Goal: Information Seeking & Learning: Learn about a topic

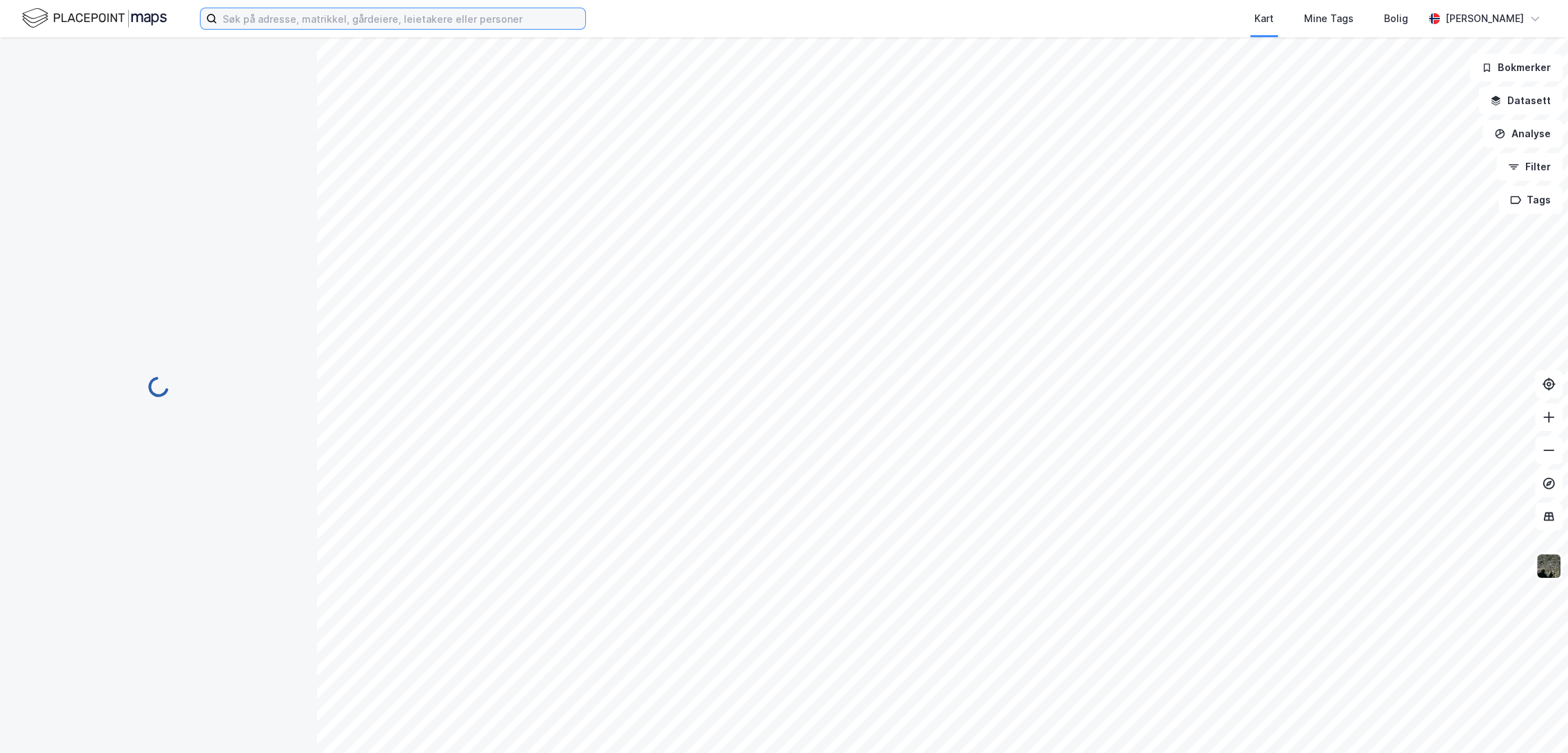
click at [240, 22] on input at bounding box center [401, 18] width 368 height 21
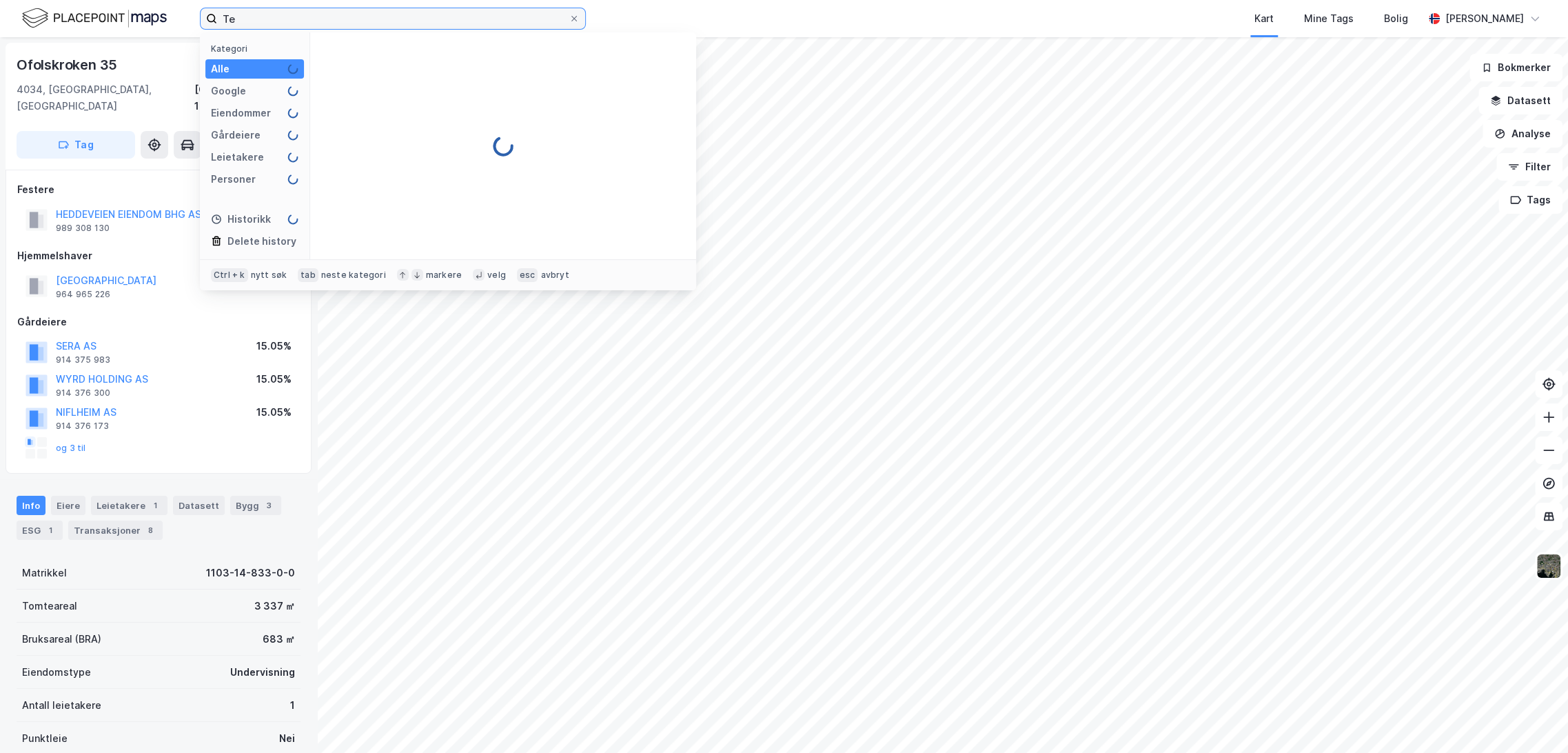
type input "T"
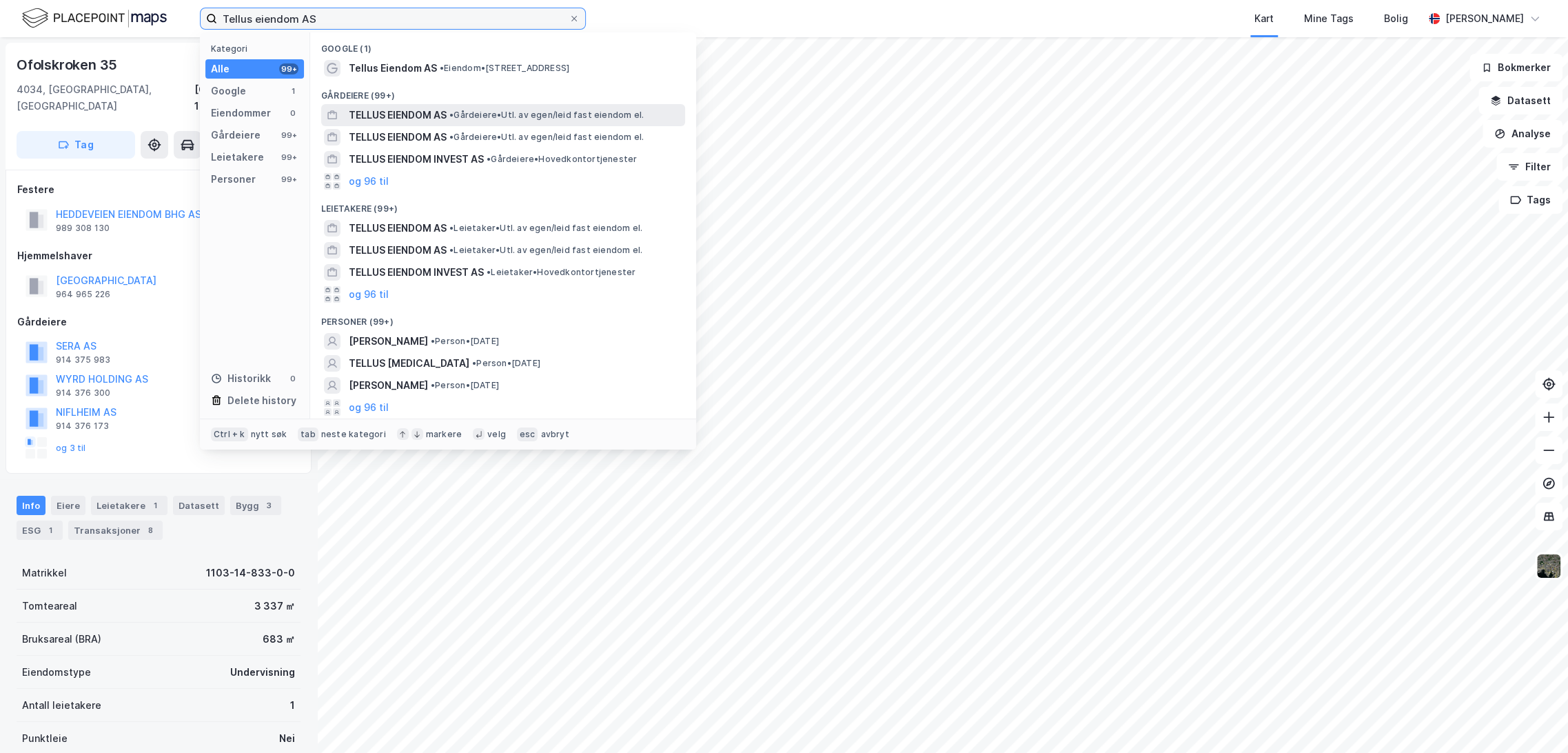
type input "Tellus eiendom AS"
click at [410, 116] on span "TELLUS EIENDOM AS" at bounding box center [398, 115] width 98 height 17
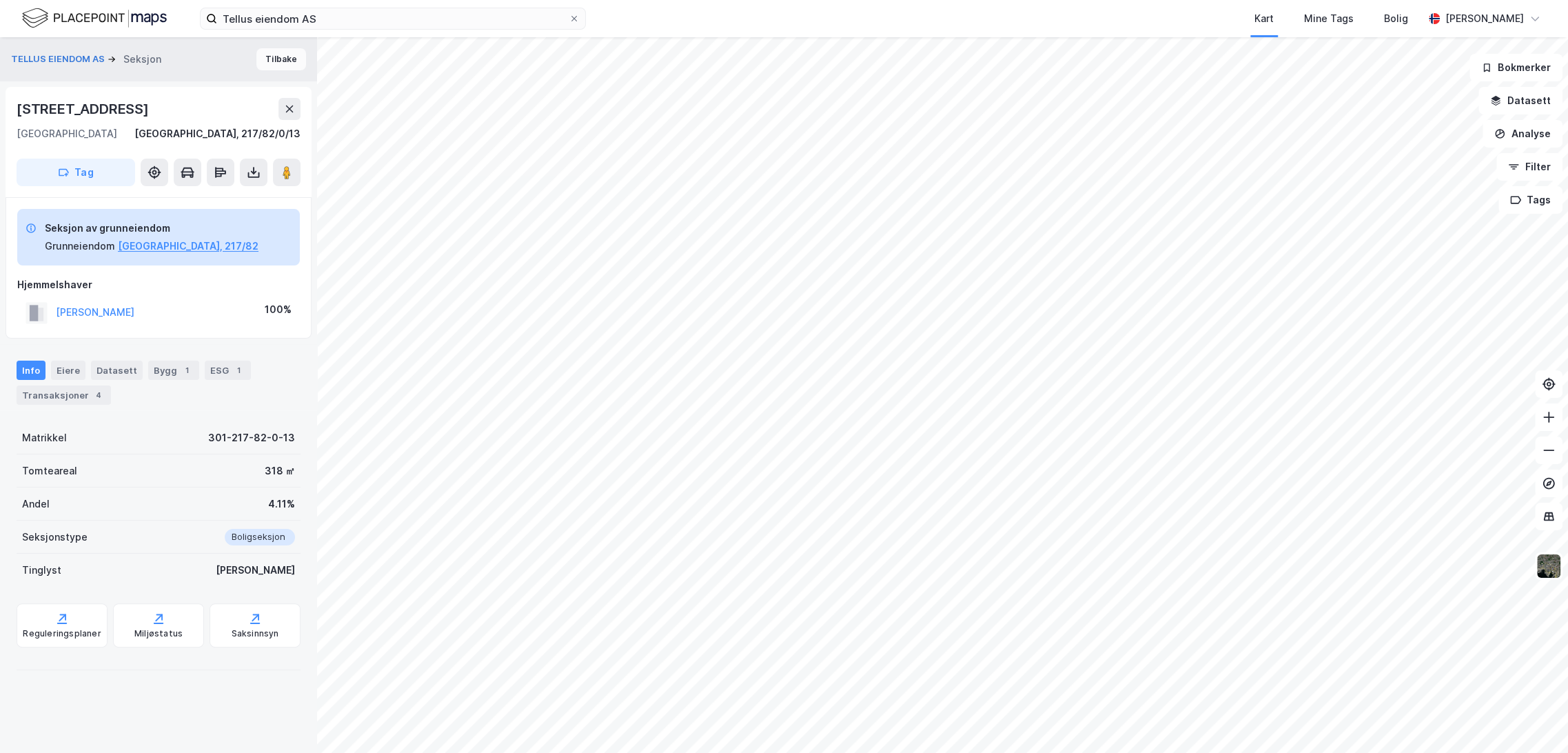
click at [286, 62] on button "Tilbake" at bounding box center [281, 59] width 50 height 22
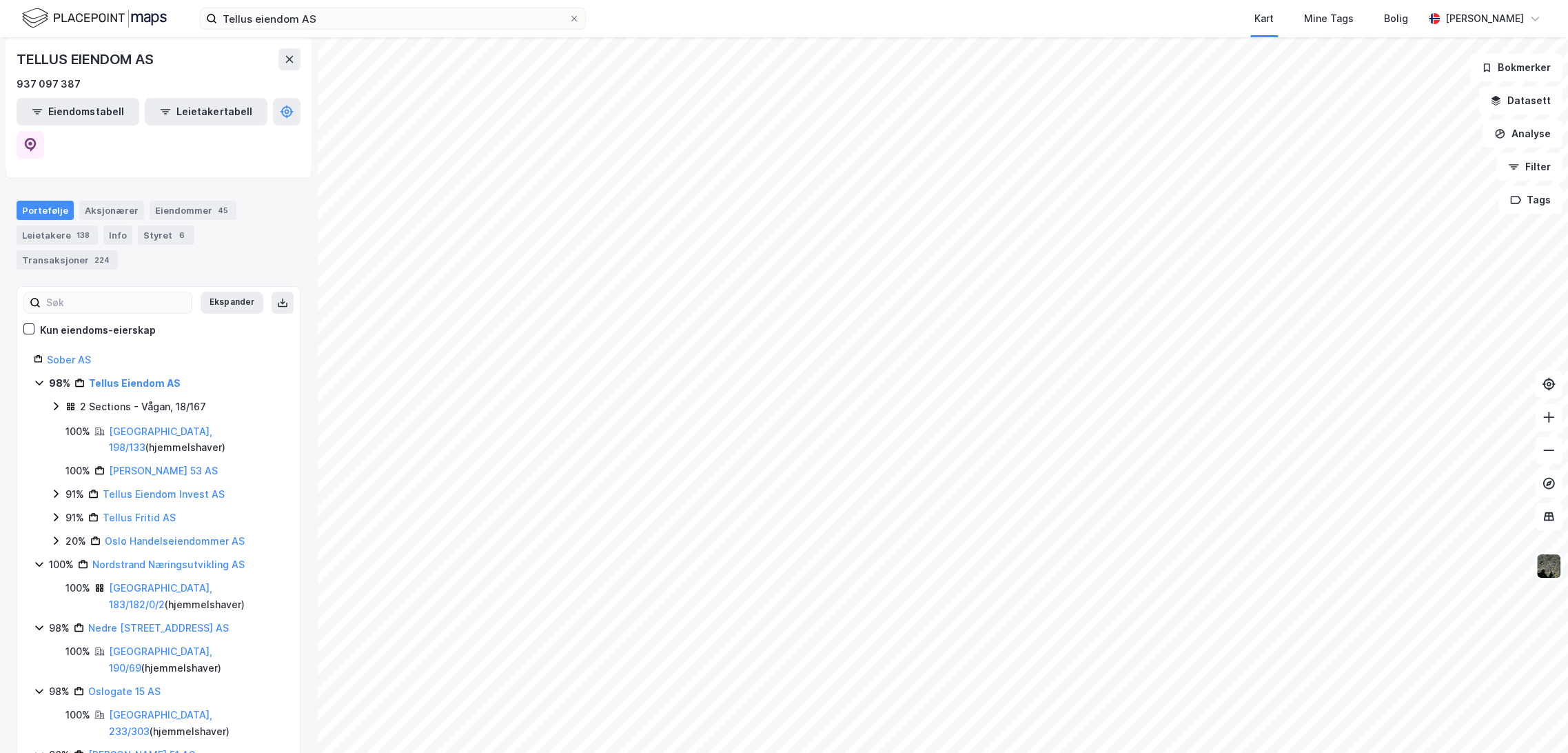
scroll to position [306, 0]
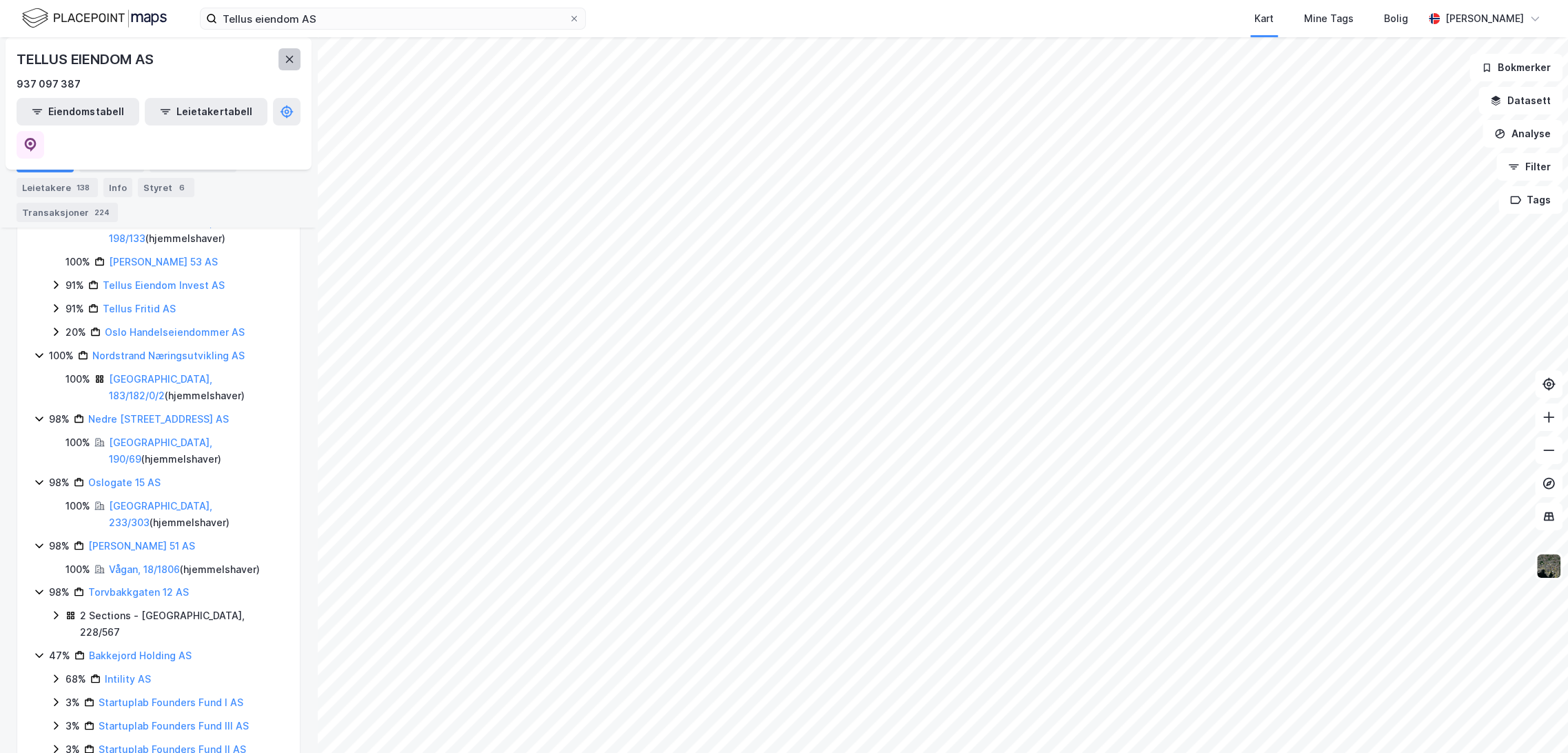
click at [288, 59] on icon at bounding box center [289, 59] width 11 height 11
